Goal: Task Accomplishment & Management: Manage account settings

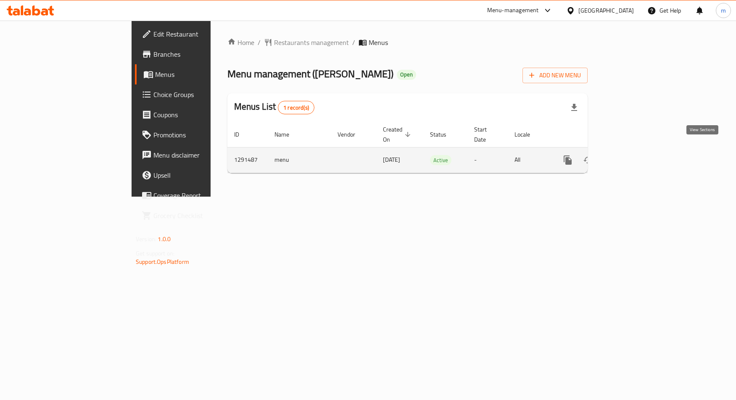
click at [633, 155] on icon "enhanced table" at bounding box center [628, 160] width 10 height 10
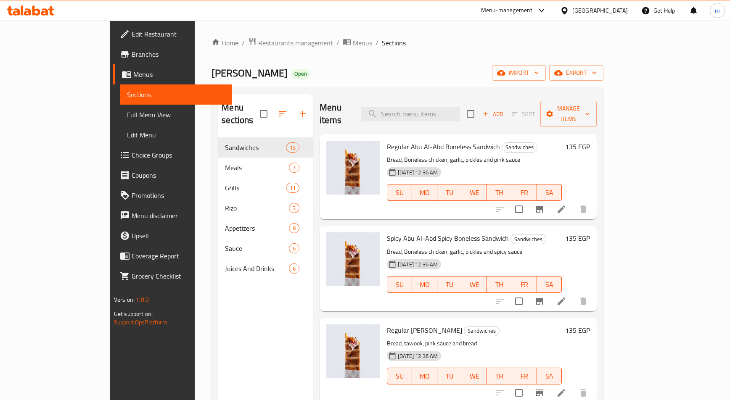
click at [132, 157] on span "Choice Groups" at bounding box center [178, 155] width 93 height 10
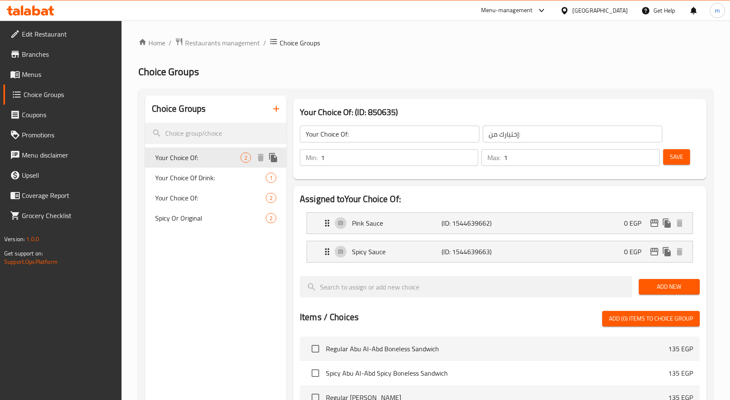
click at [198, 159] on span "Your Choice Of:" at bounding box center [197, 158] width 85 height 10
click at [244, 44] on span "Restaurants management" at bounding box center [222, 43] width 75 height 10
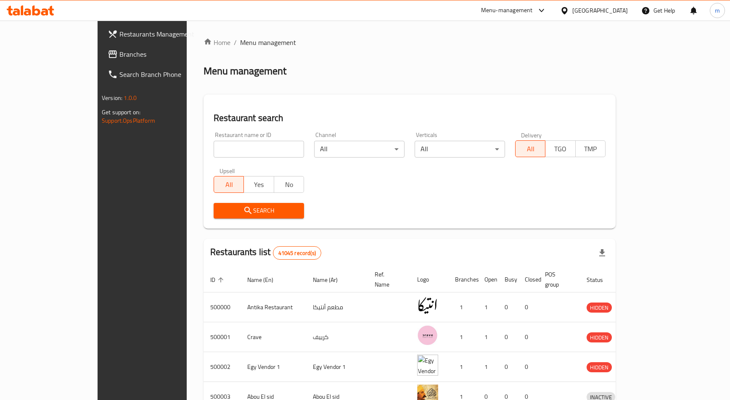
click at [38, 55] on div at bounding box center [365, 200] width 730 height 400
click at [119, 55] on span "Branches" at bounding box center [165, 54] width 93 height 10
